Goal: Task Accomplishment & Management: Manage account settings

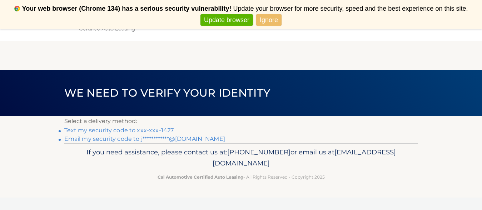
click at [159, 130] on link "Text my security code to xxx-xxx-1427" at bounding box center [119, 130] width 110 height 7
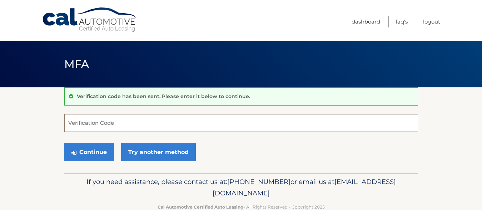
click at [159, 130] on input "Verification Code" at bounding box center [240, 123] width 353 height 18
type input "162964"
click at [64, 144] on button "Continue" at bounding box center [89, 153] width 50 height 18
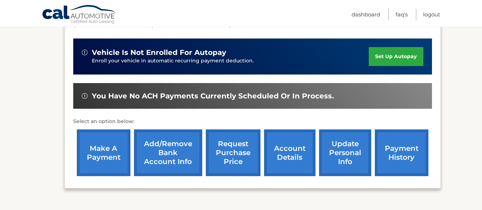
scroll to position [179, 0]
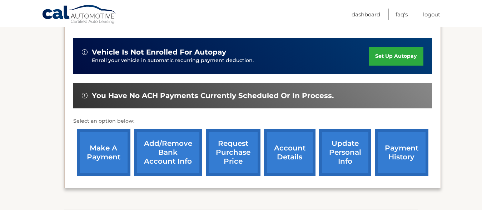
click at [102, 162] on link "make a payment" at bounding box center [104, 152] width 54 height 47
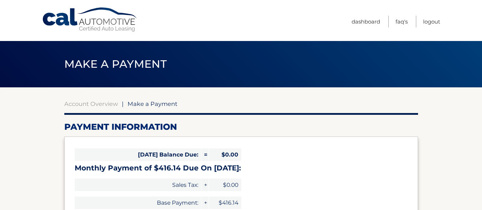
select select "MDBjZWUxNDktYWM5NS00YzgwLThiNTYtMmRhMzc1YmY3M2Q2"
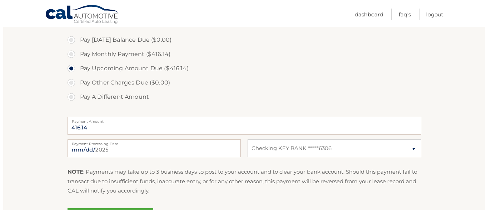
scroll to position [286, 0]
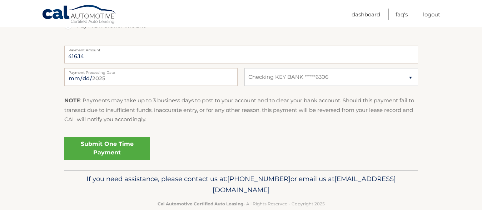
click at [116, 150] on link "Submit One Time Payment" at bounding box center [107, 148] width 86 height 23
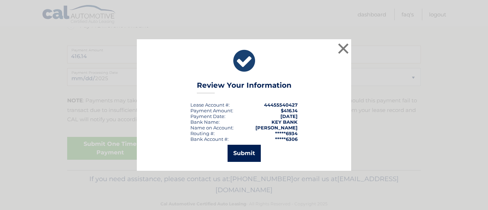
click at [252, 152] on button "Submit" at bounding box center [243, 153] width 33 height 17
